Goal: Information Seeking & Learning: Learn about a topic

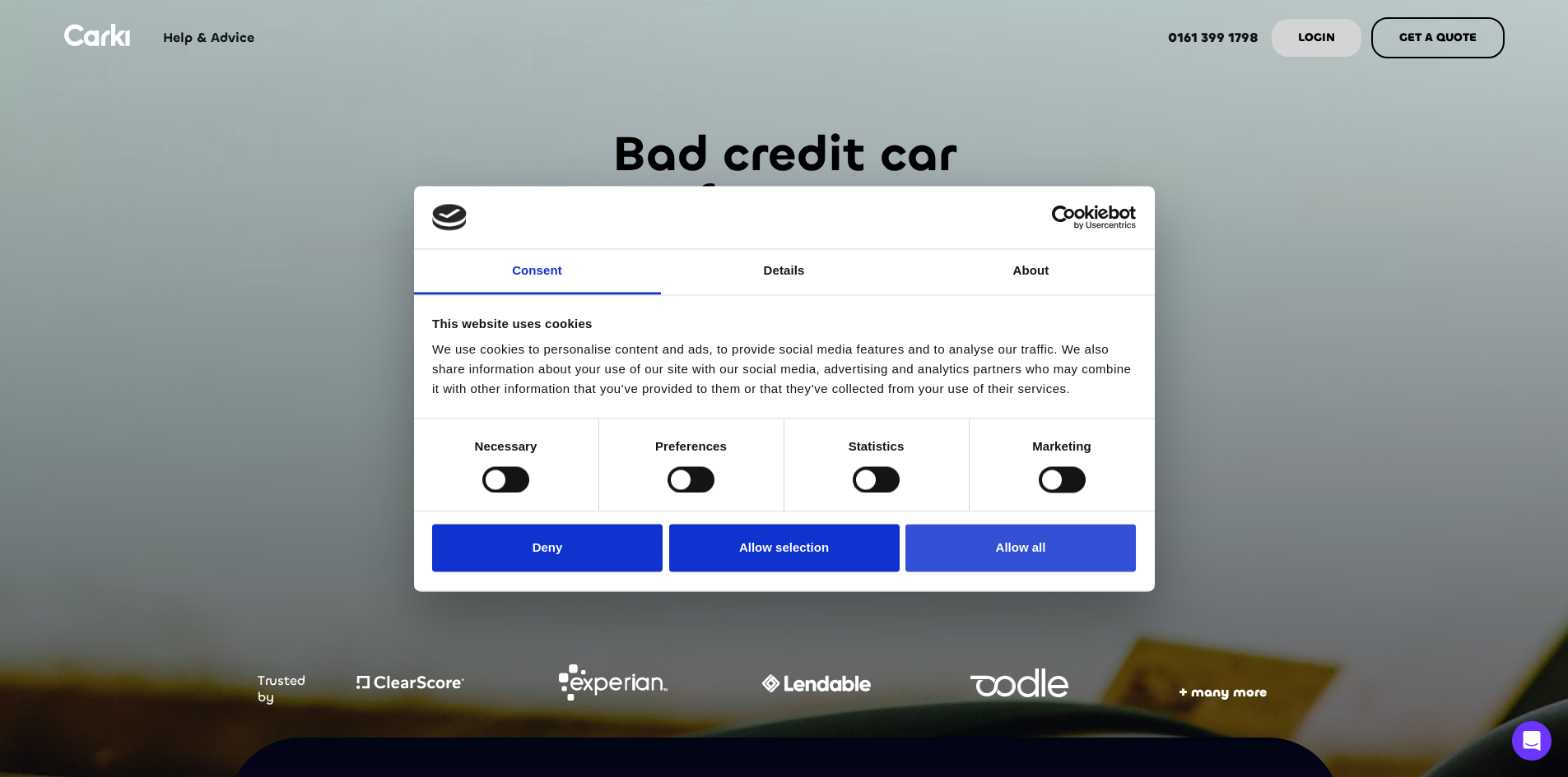
click at [1036, 537] on button "Allow all" at bounding box center [1021, 548] width 231 height 47
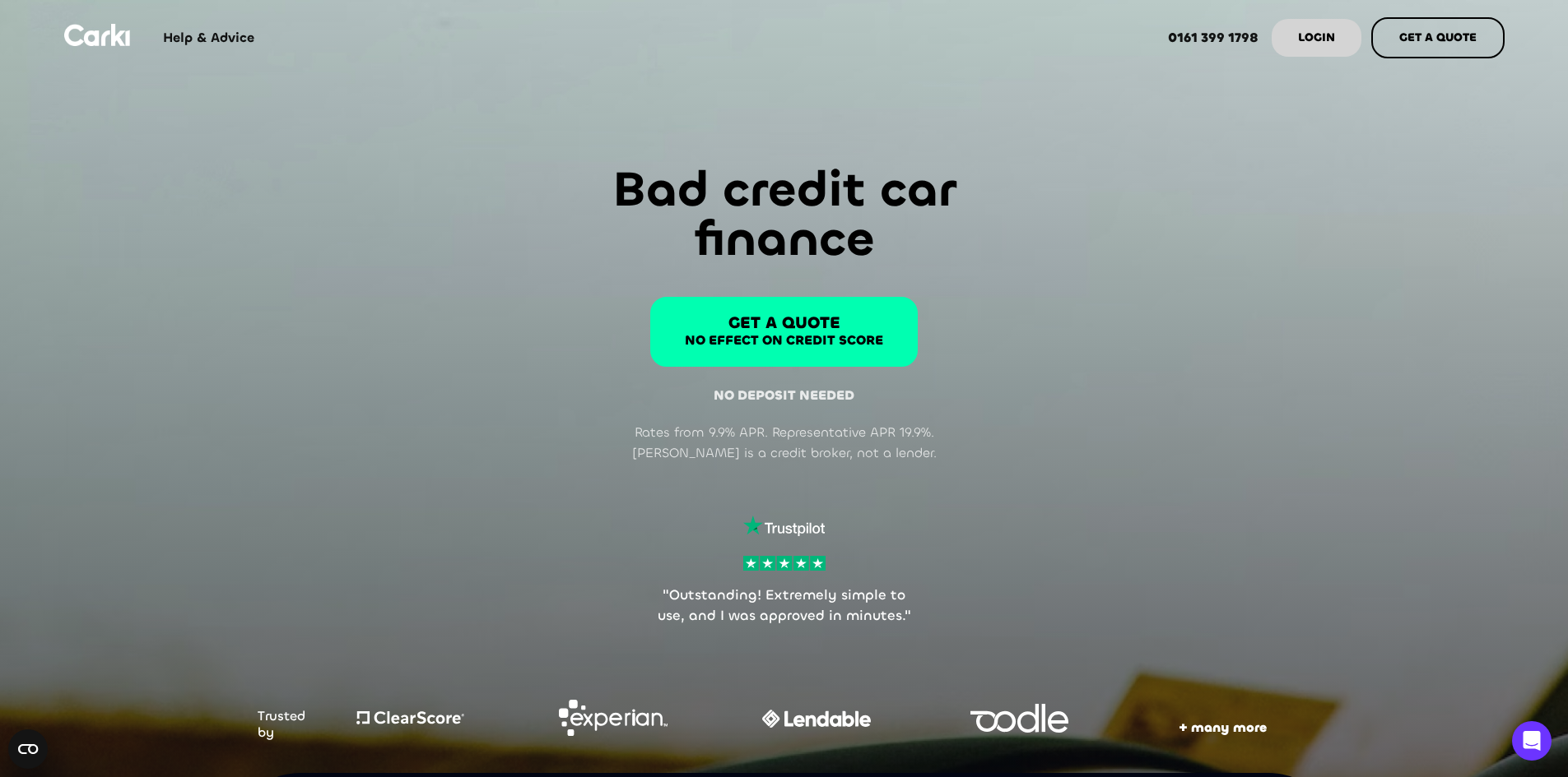
click at [108, 37] on img at bounding box center [97, 35] width 66 height 22
click at [1213, 35] on strong "0161 399 1798" at bounding box center [1213, 37] width 91 height 17
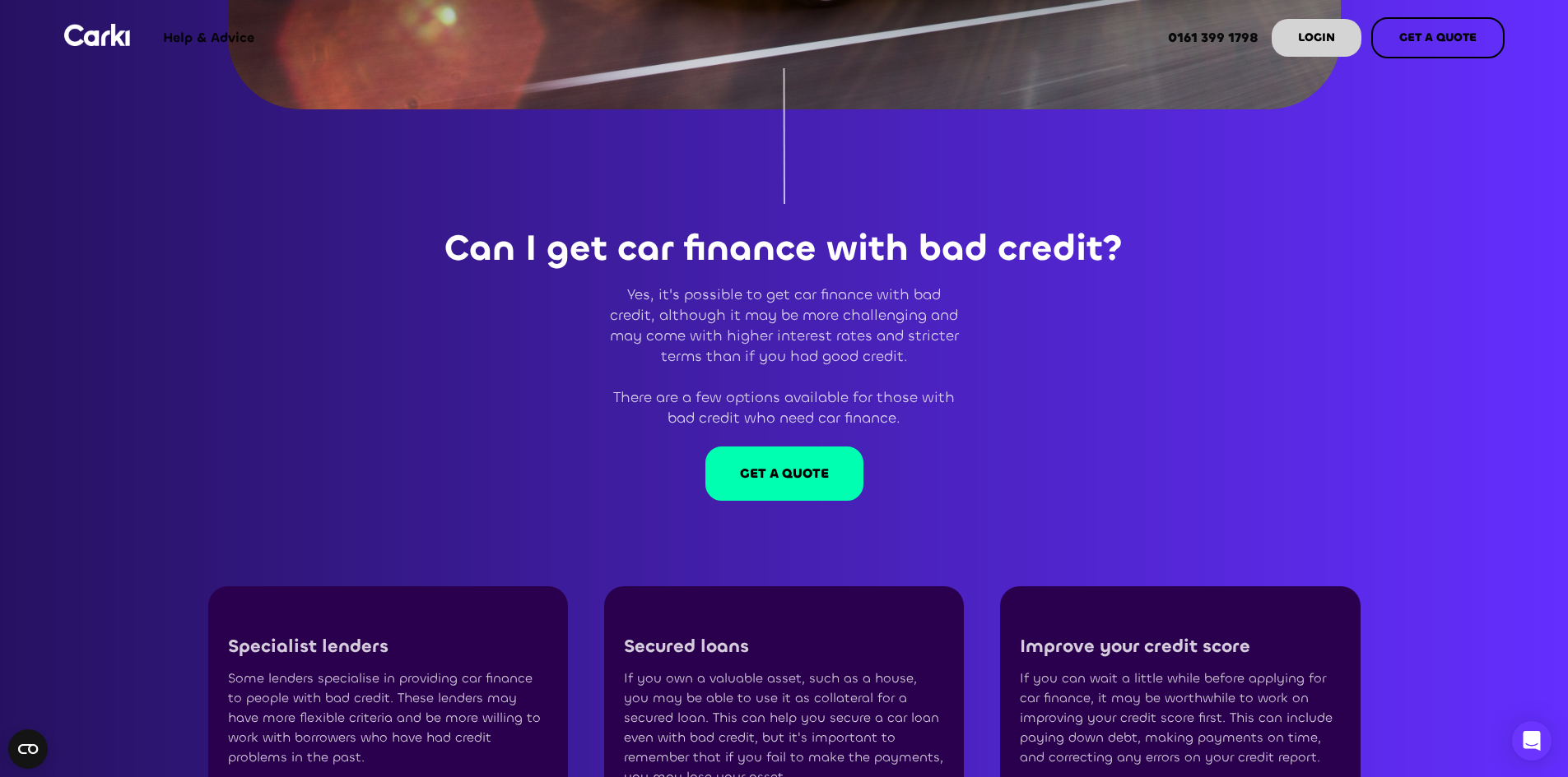
scroll to position [1892, 0]
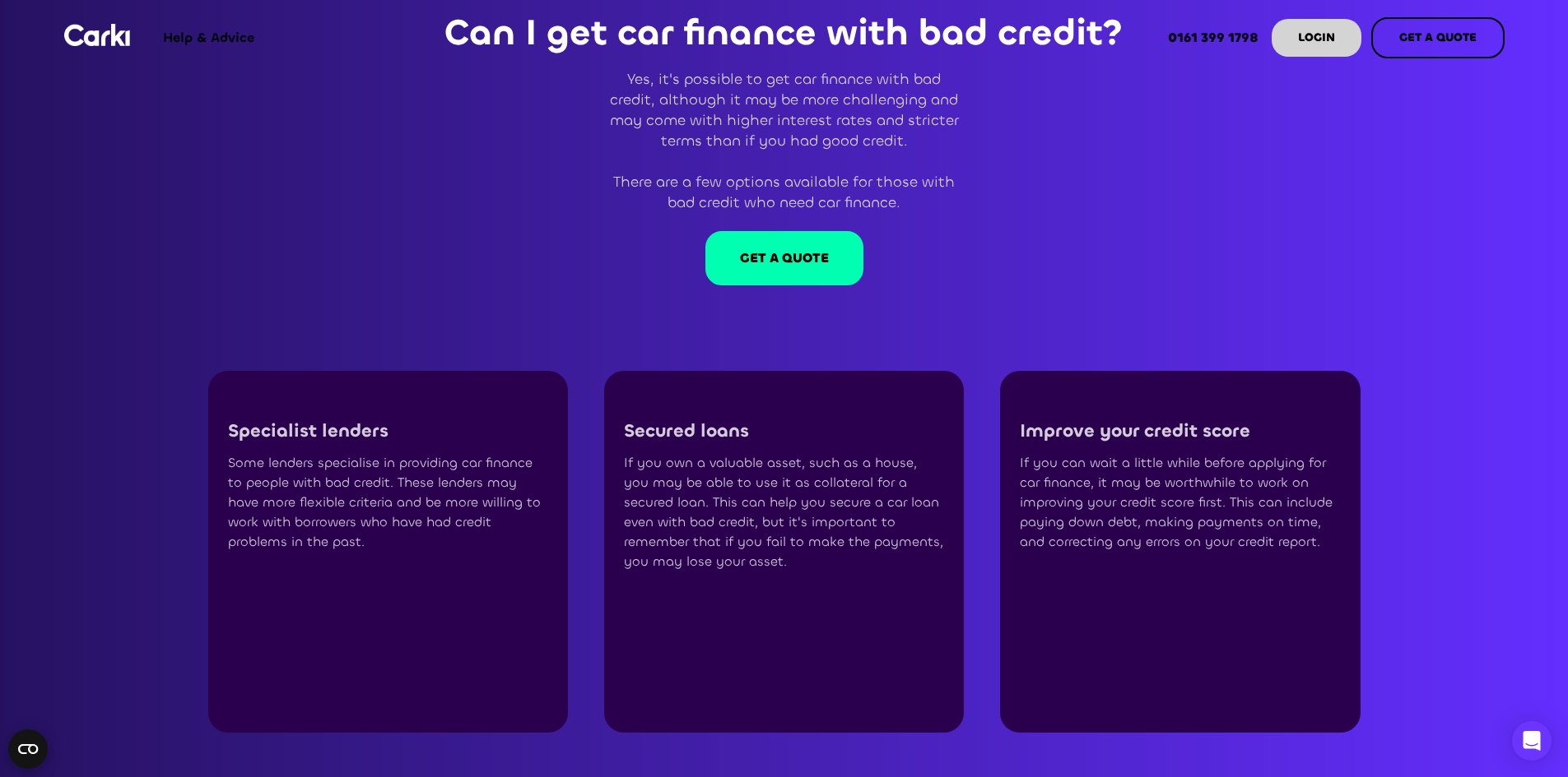
click at [22, 747] on icon "Open CMP widget" at bounding box center [28, 750] width 20 height 10
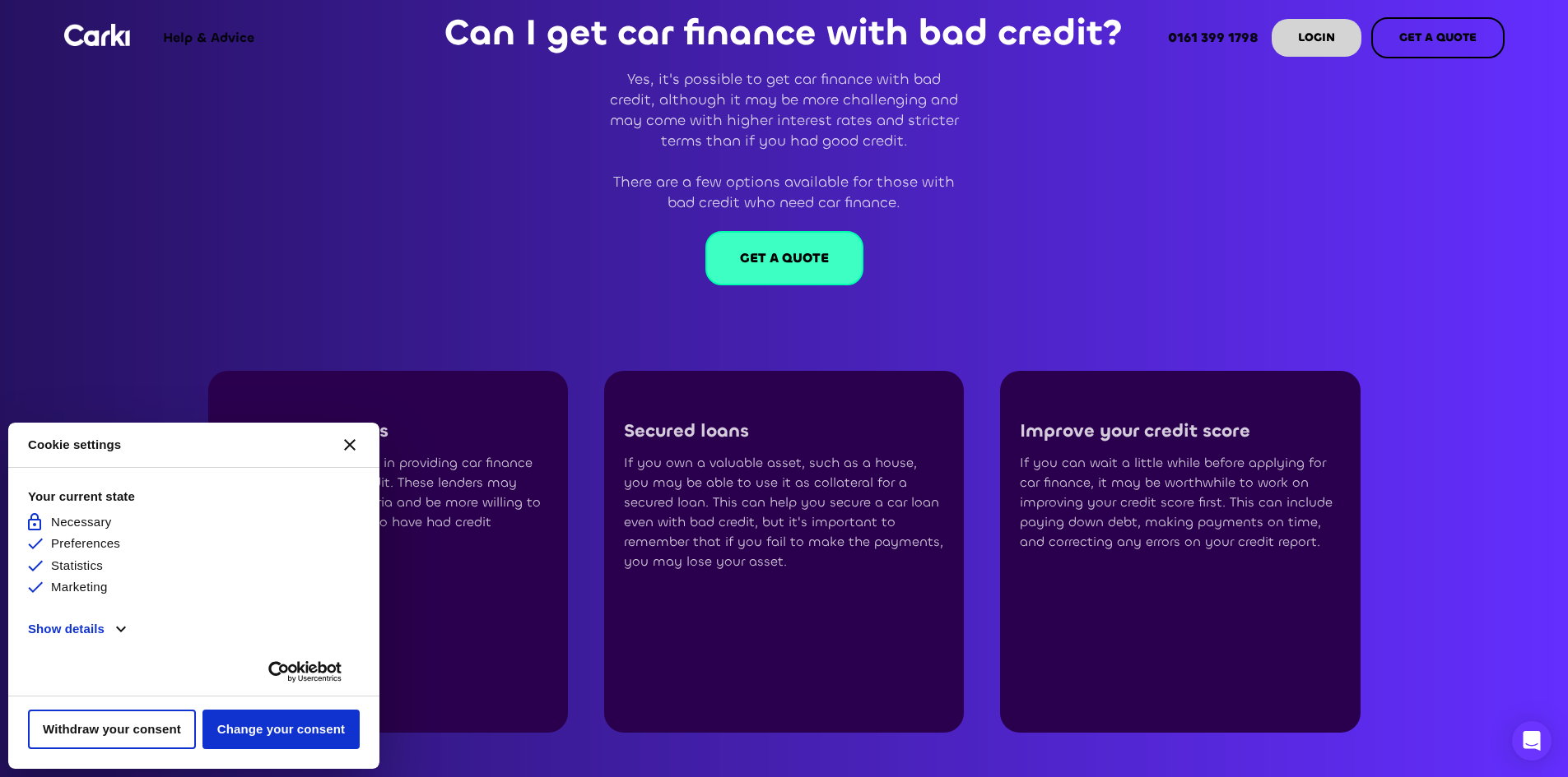
scroll to position [0, 0]
click at [357, 441] on button "[#WIDGET_ICON_CROSS#]" at bounding box center [349, 445] width 39 height 39
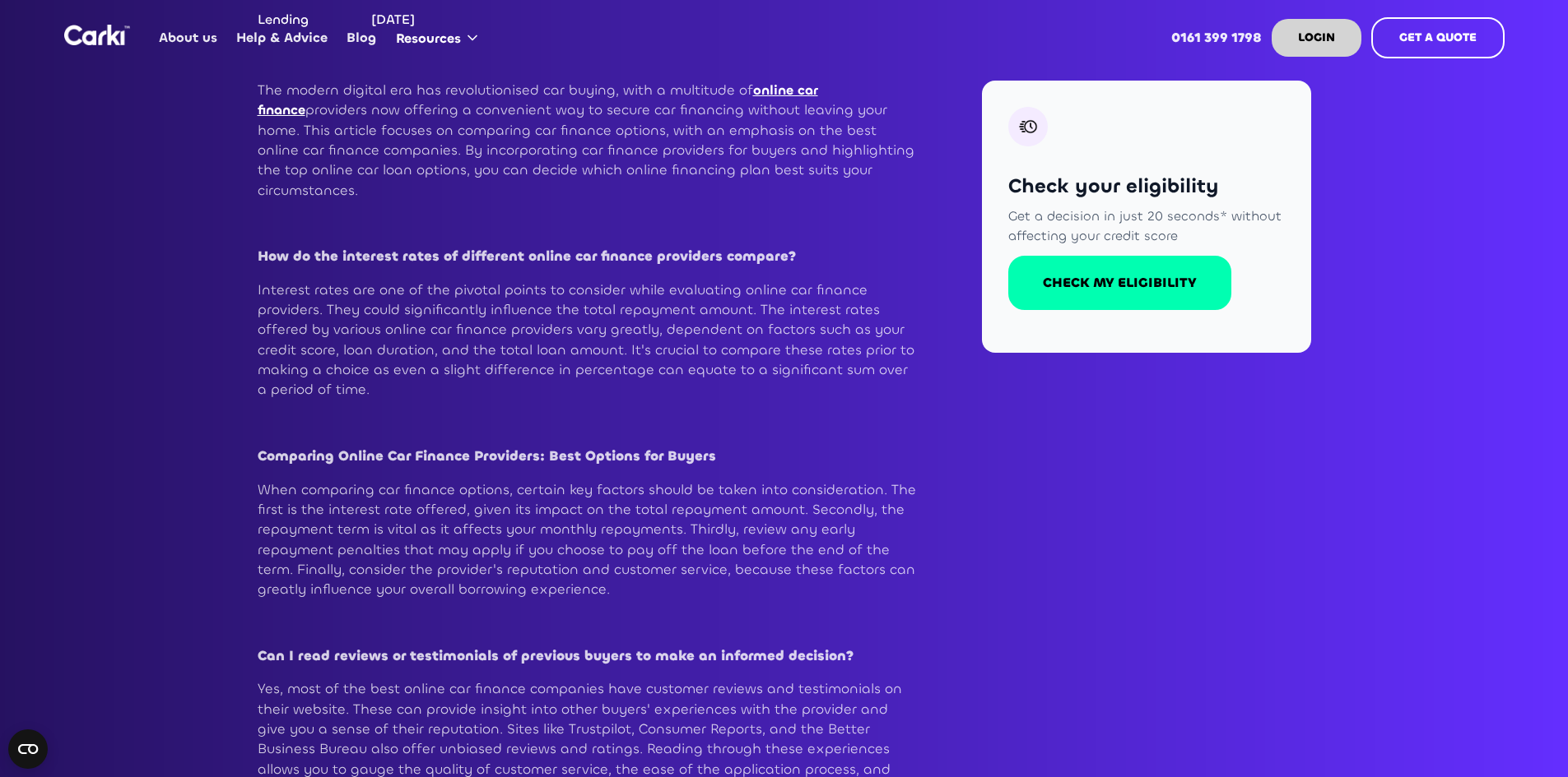
scroll to position [658, 0]
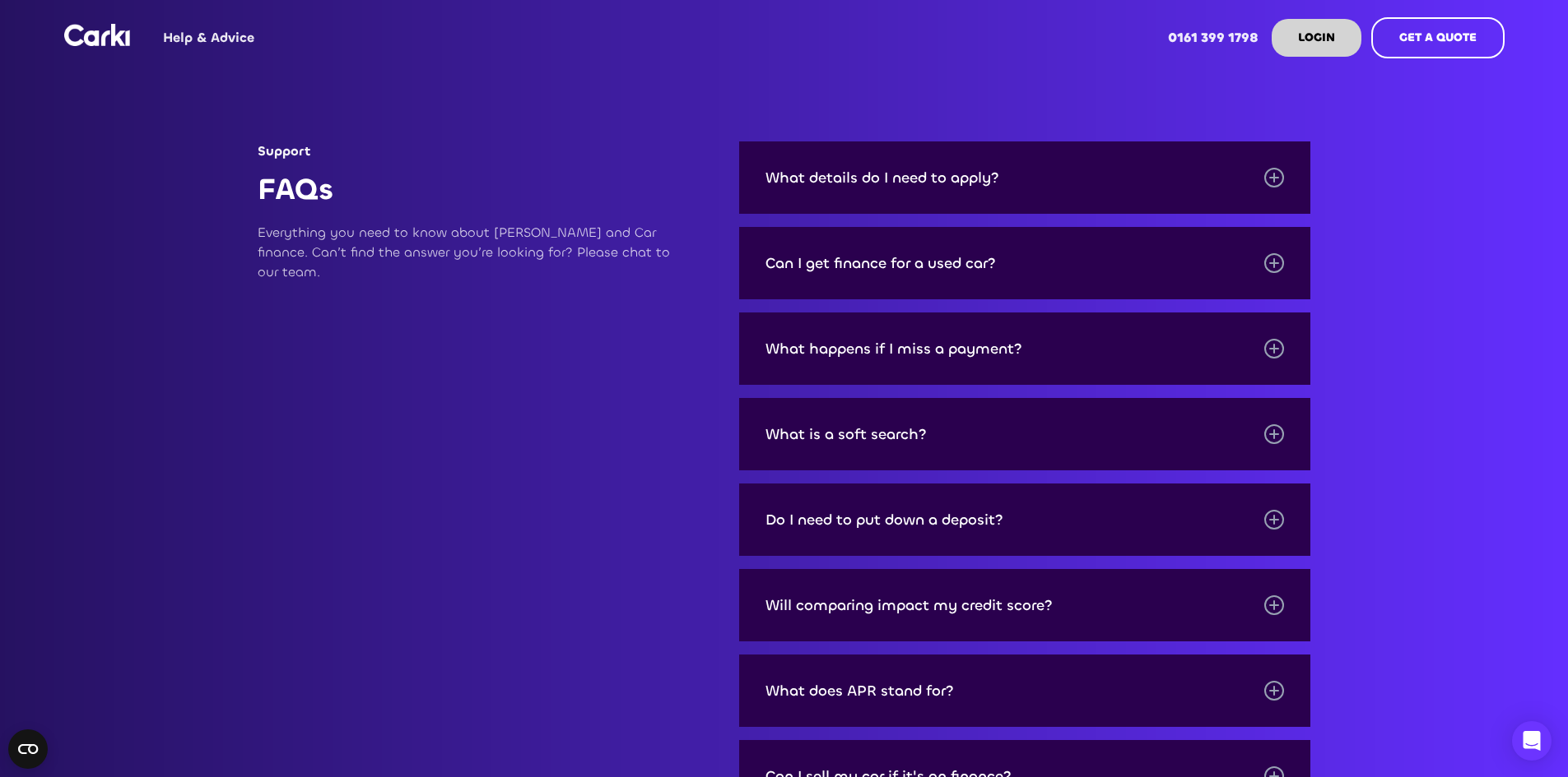
scroll to position [2221, 0]
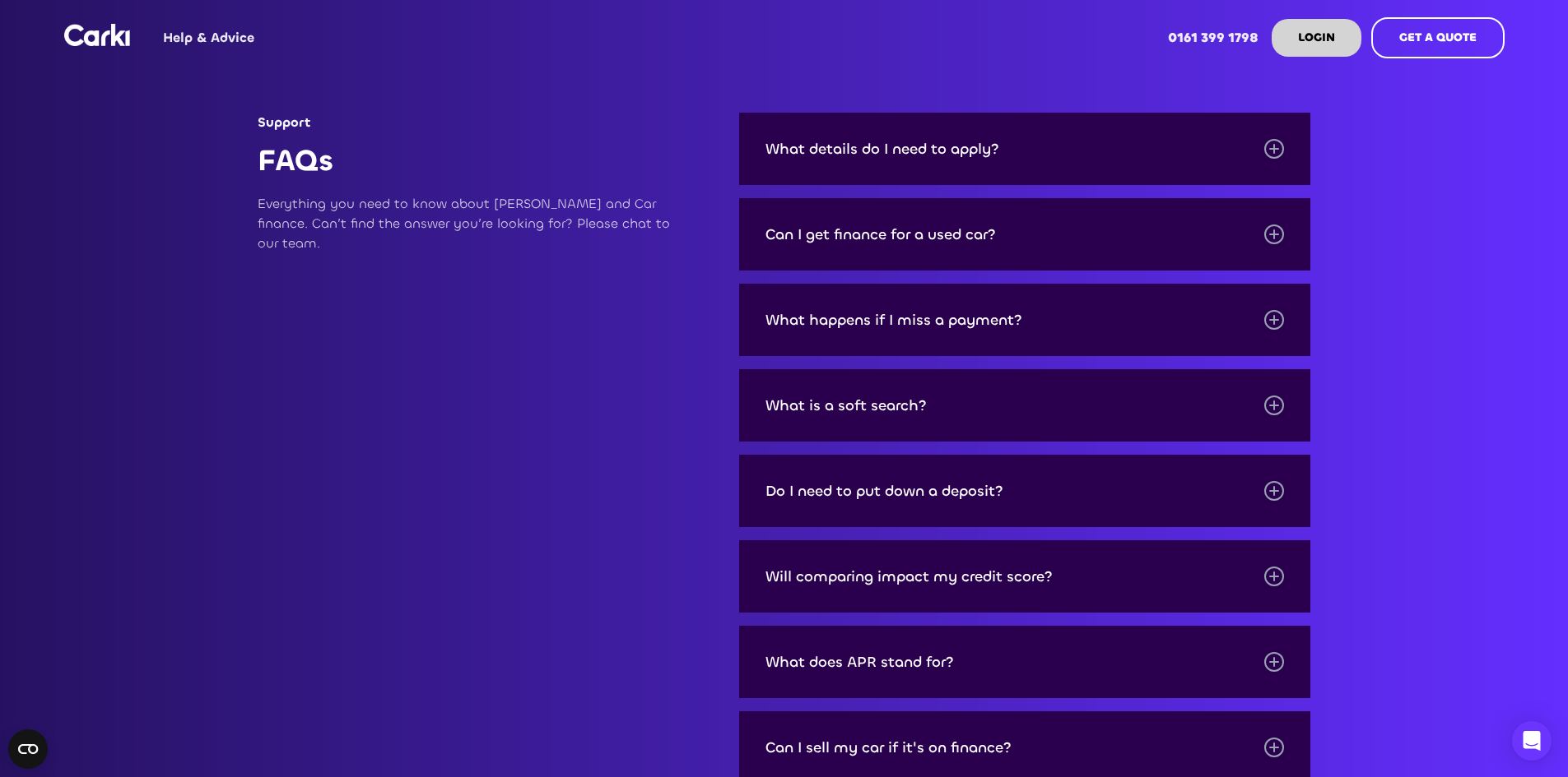
click at [939, 157] on div "What details do I need to apply?" at bounding box center [882, 149] width 234 height 17
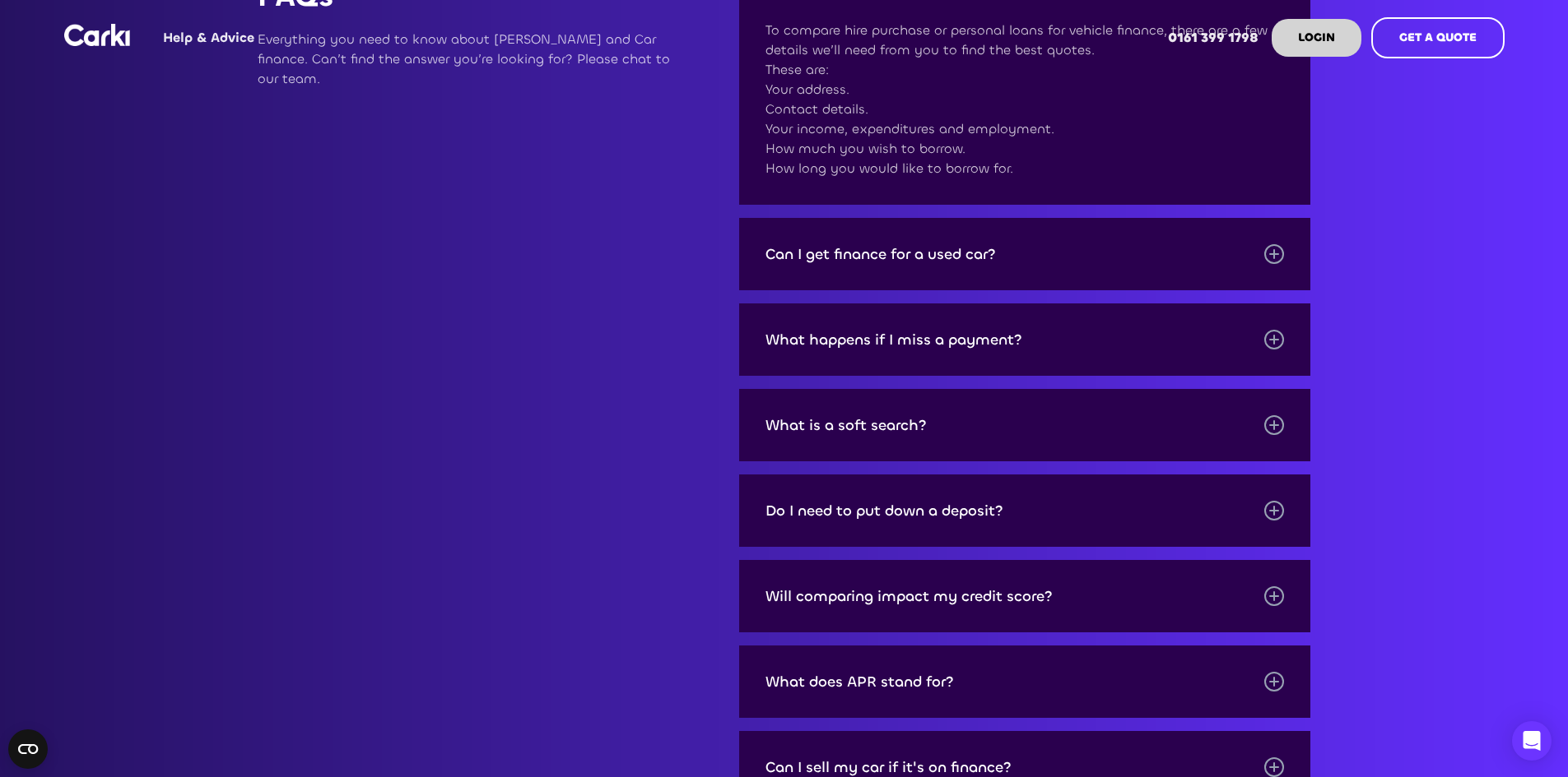
click at [1013, 276] on div "Can I get finance for a used car?" at bounding box center [1025, 254] width 572 height 72
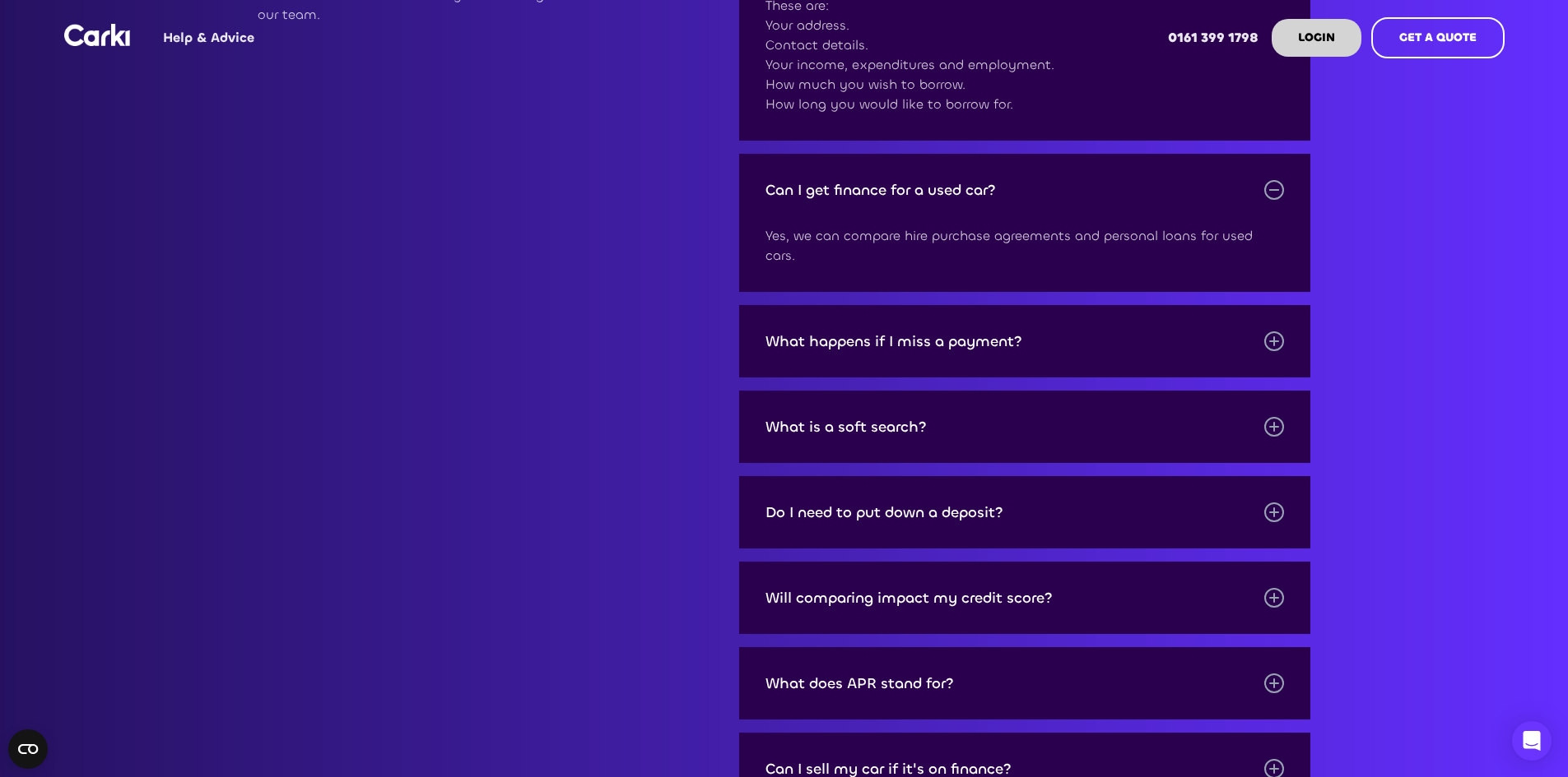
scroll to position [2550, 0]
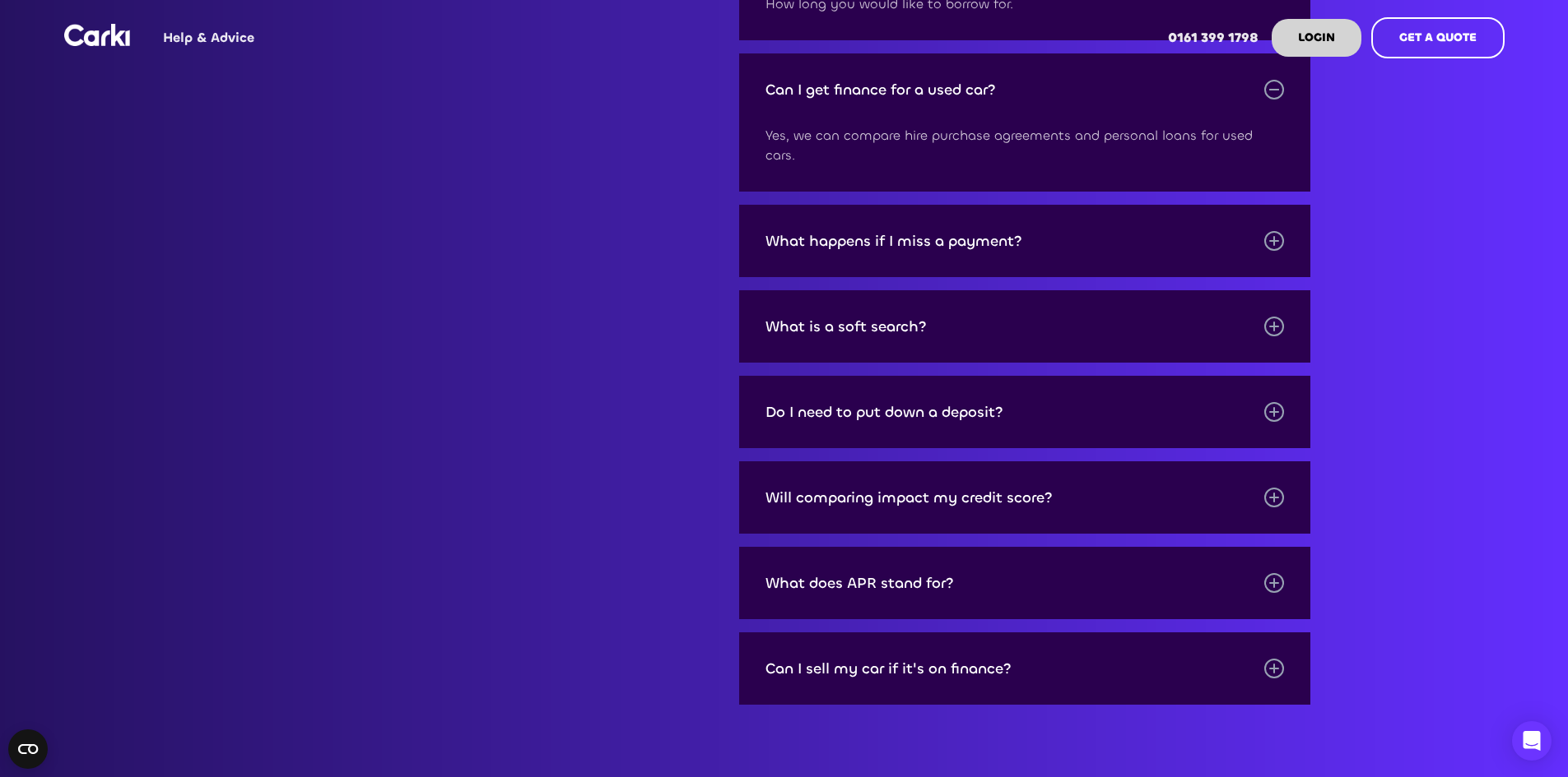
click at [993, 228] on div "What happens if I miss a payment?" at bounding box center [1025, 241] width 572 height 72
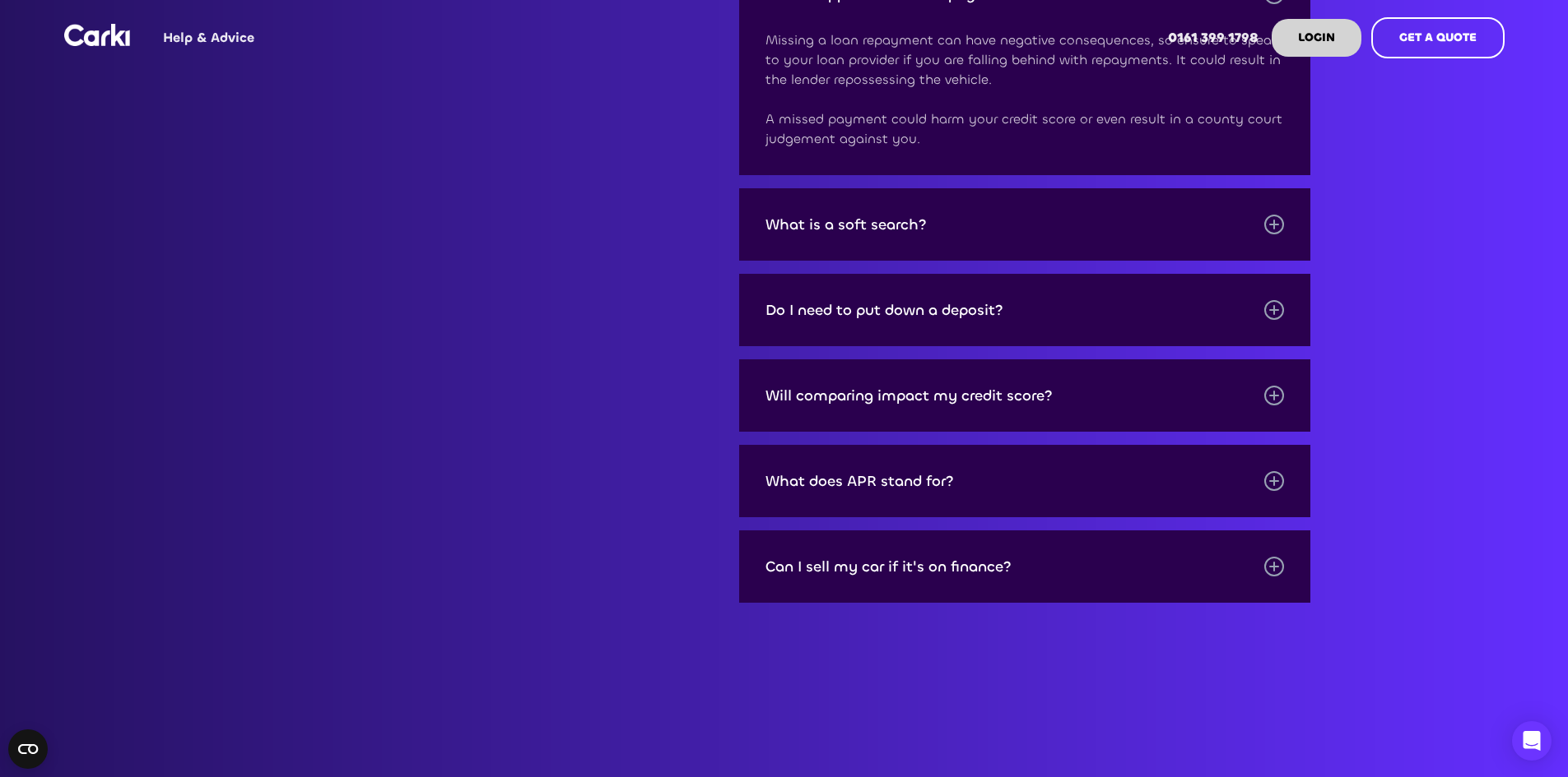
click at [982, 214] on div "What is a soft search?" at bounding box center [1025, 224] width 572 height 72
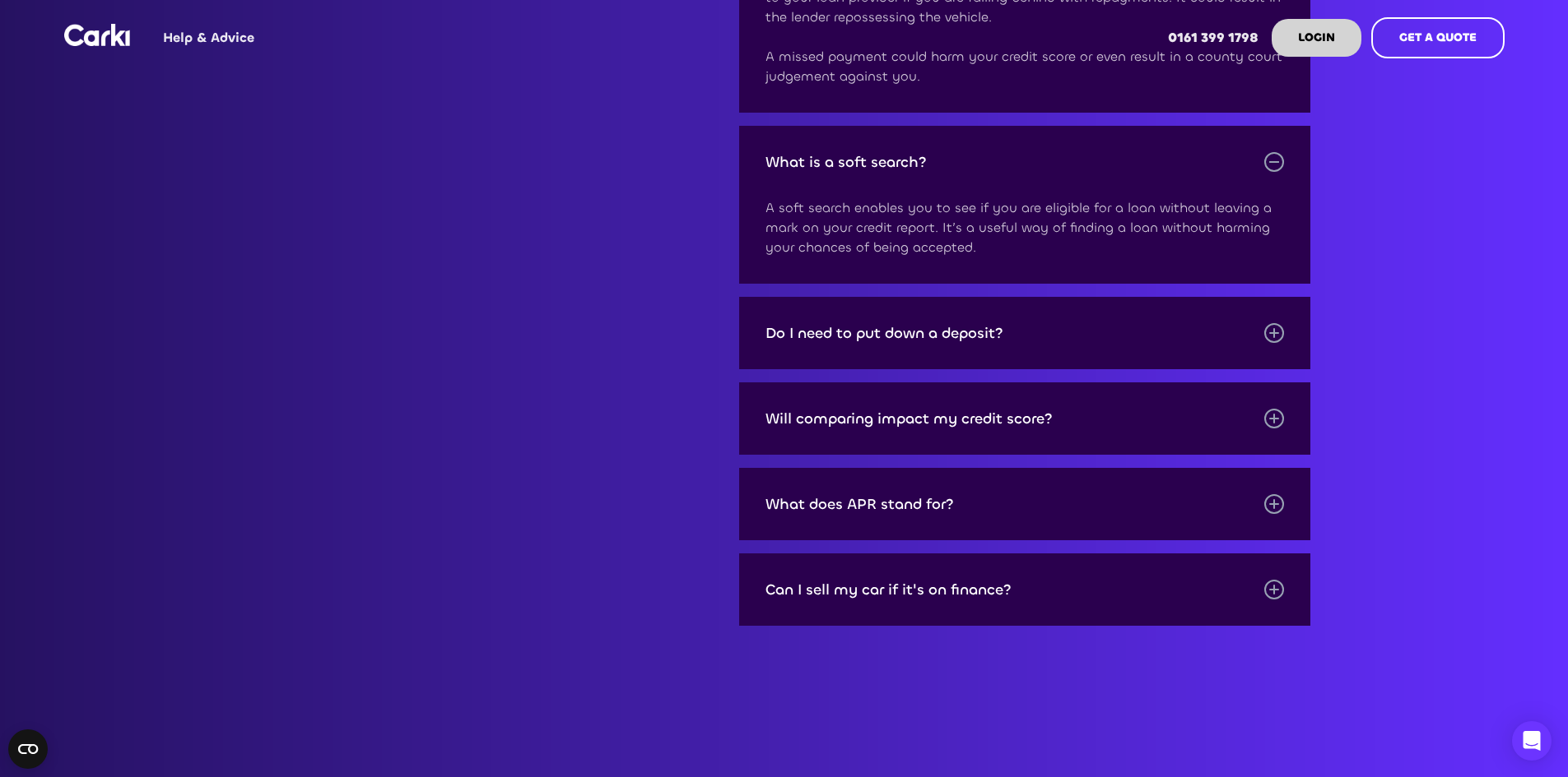
scroll to position [2961, 0]
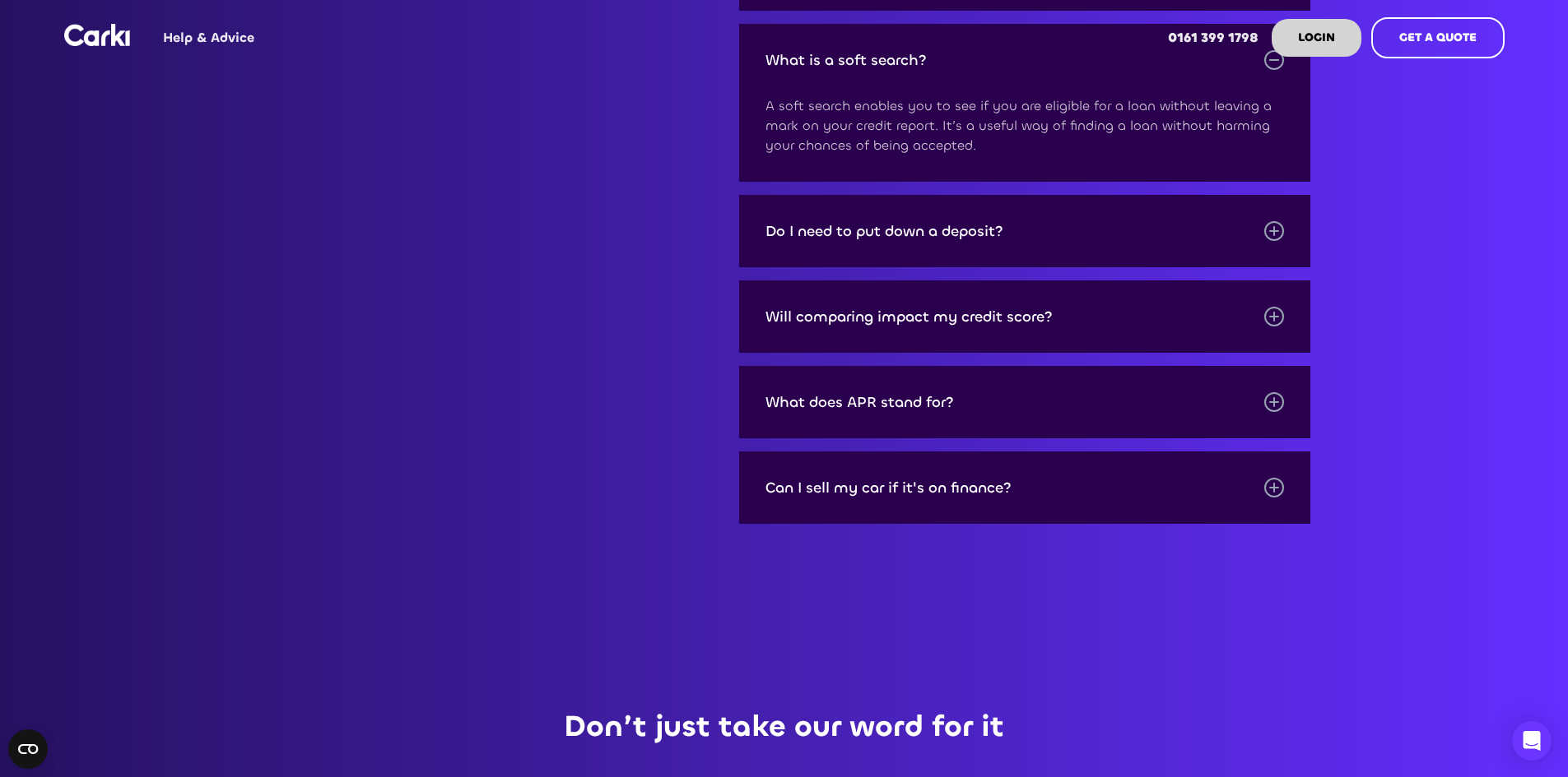
click at [996, 239] on div "Do I need to put down a deposit?" at bounding box center [884, 232] width 237 height 17
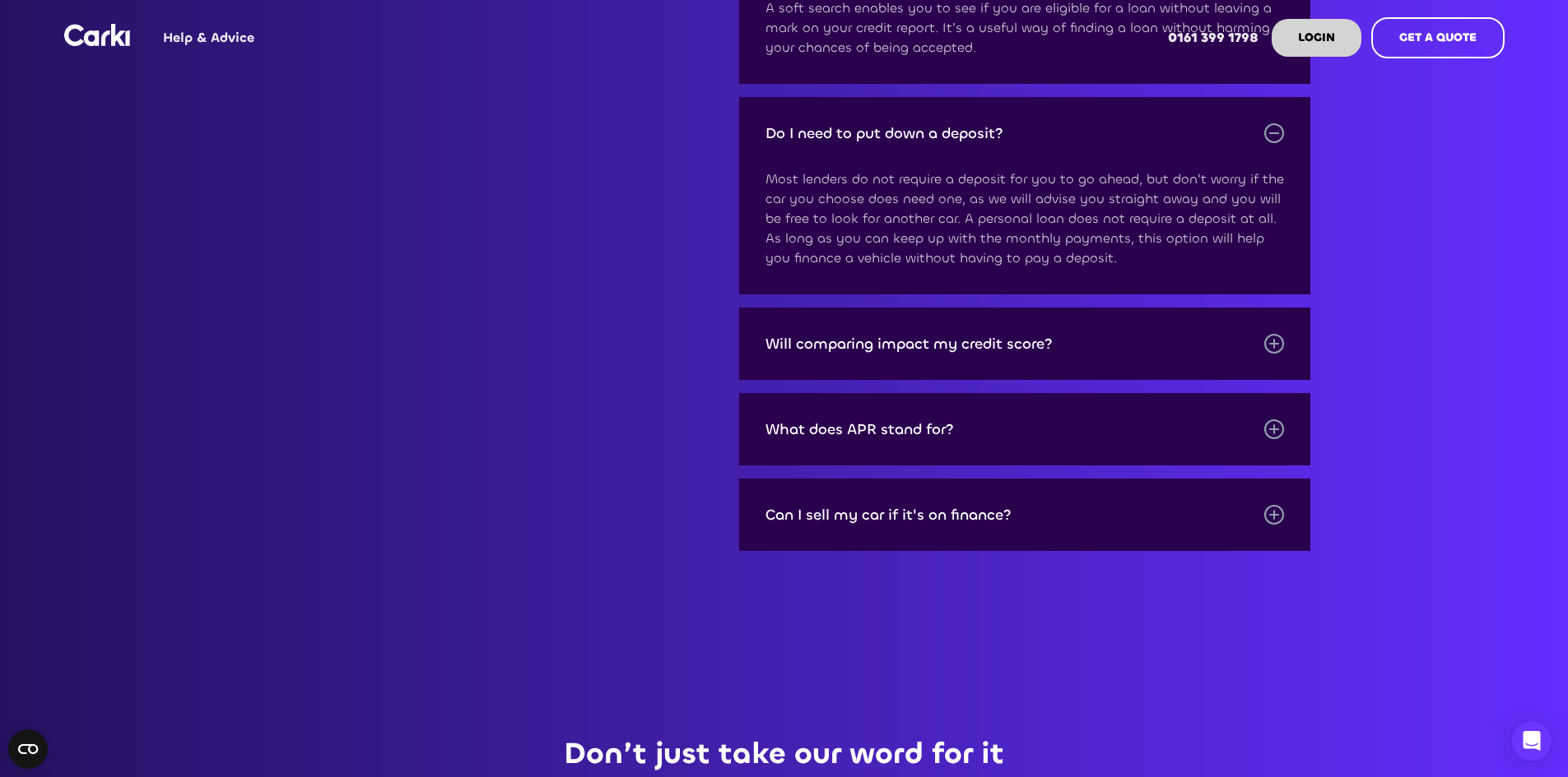
scroll to position [3290, 0]
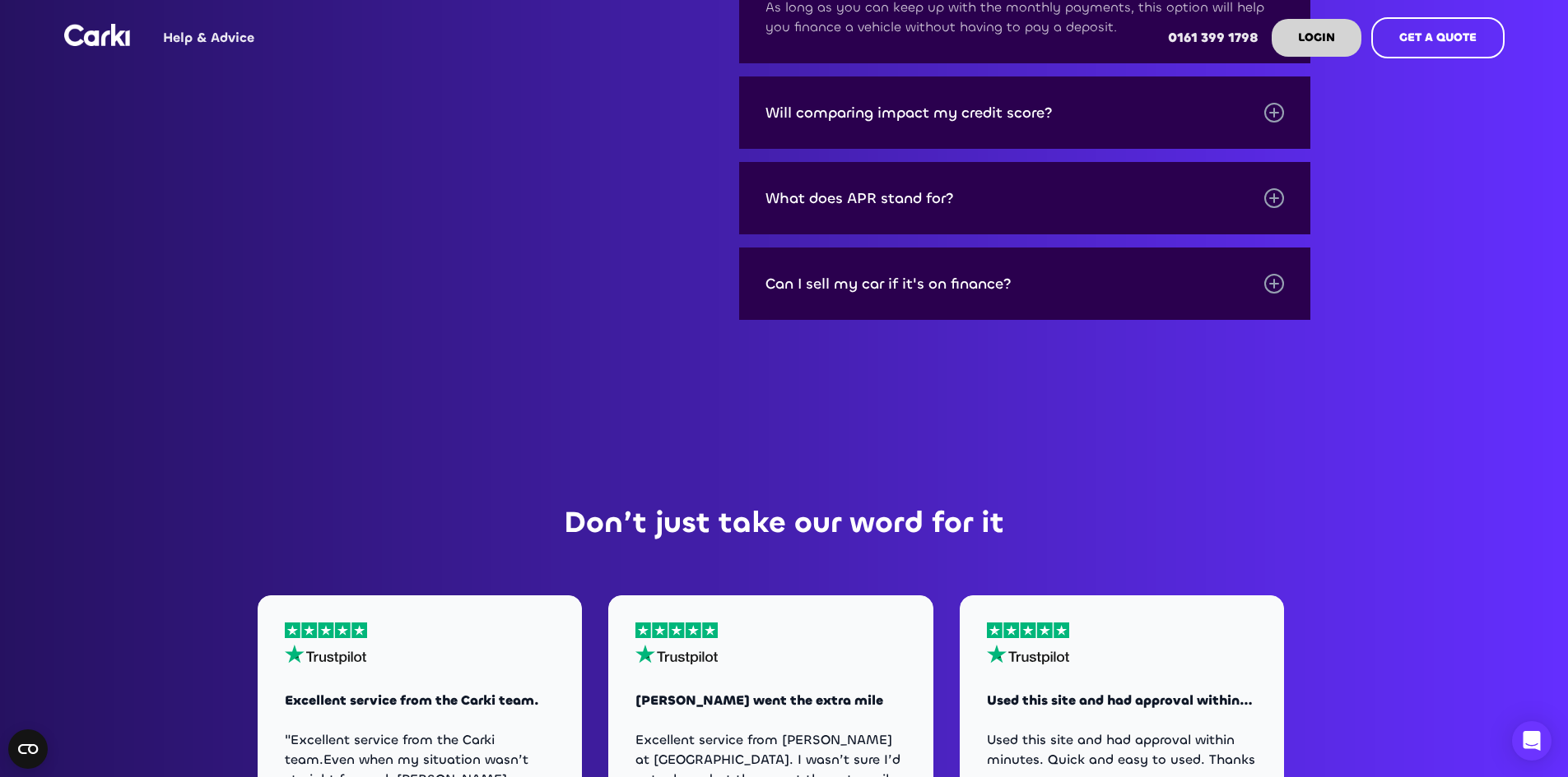
click at [997, 206] on div "What does APR stand for?" at bounding box center [1025, 198] width 572 height 72
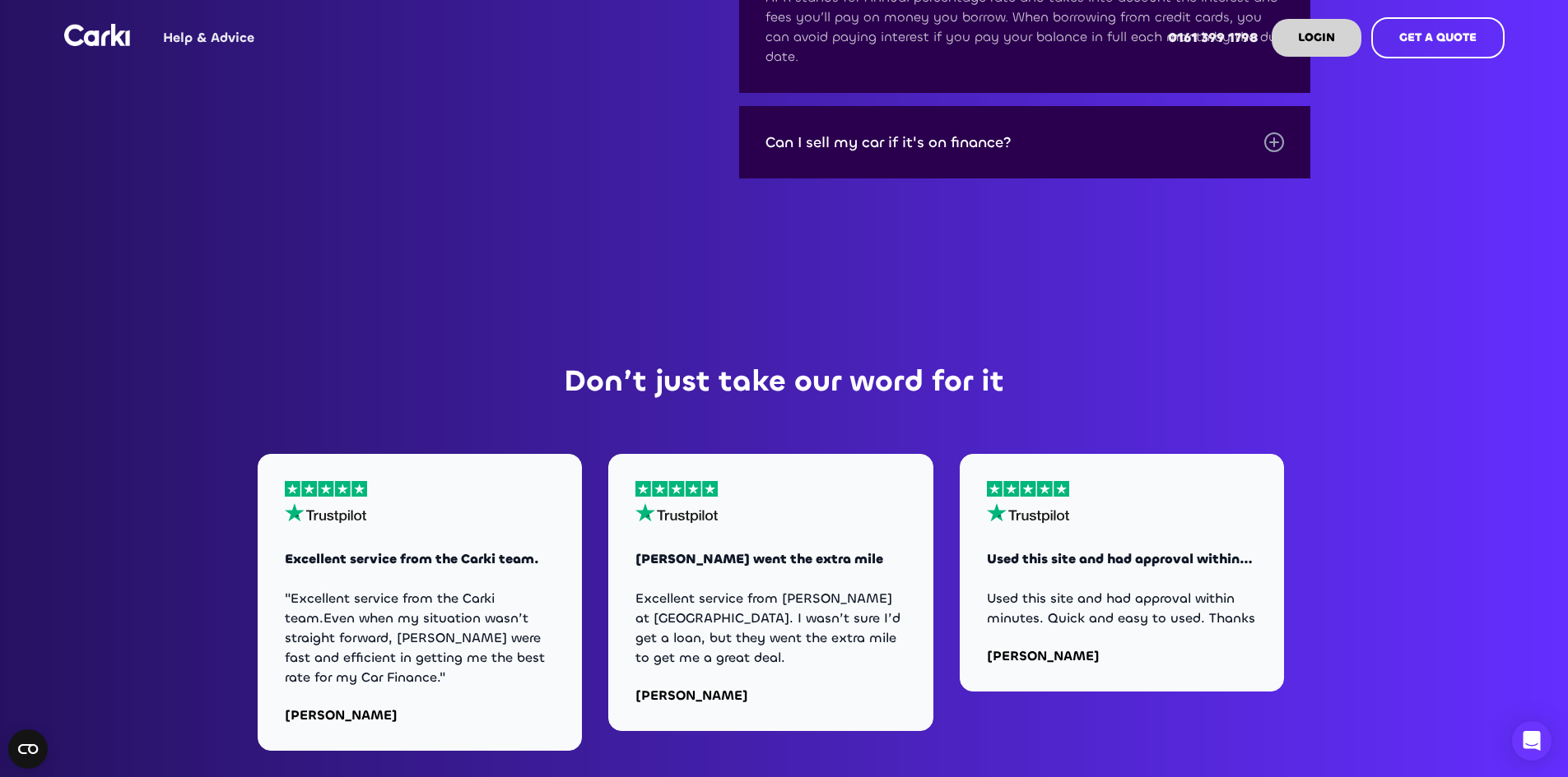
click at [1001, 153] on div "Can I sell my car if it's on finance?" at bounding box center [1025, 142] width 572 height 72
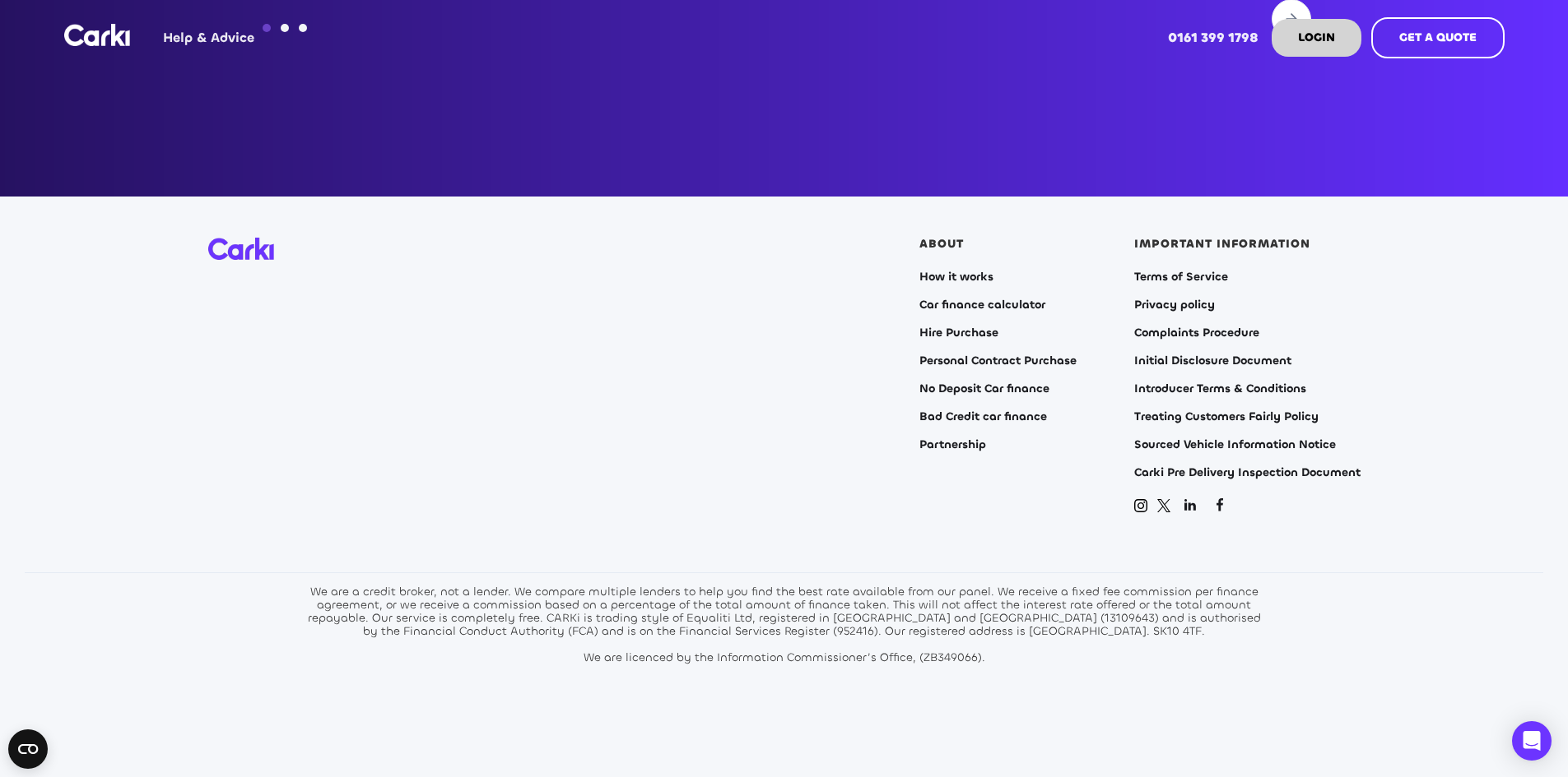
scroll to position [4410, 0]
